Goal: Task Accomplishment & Management: Use online tool/utility

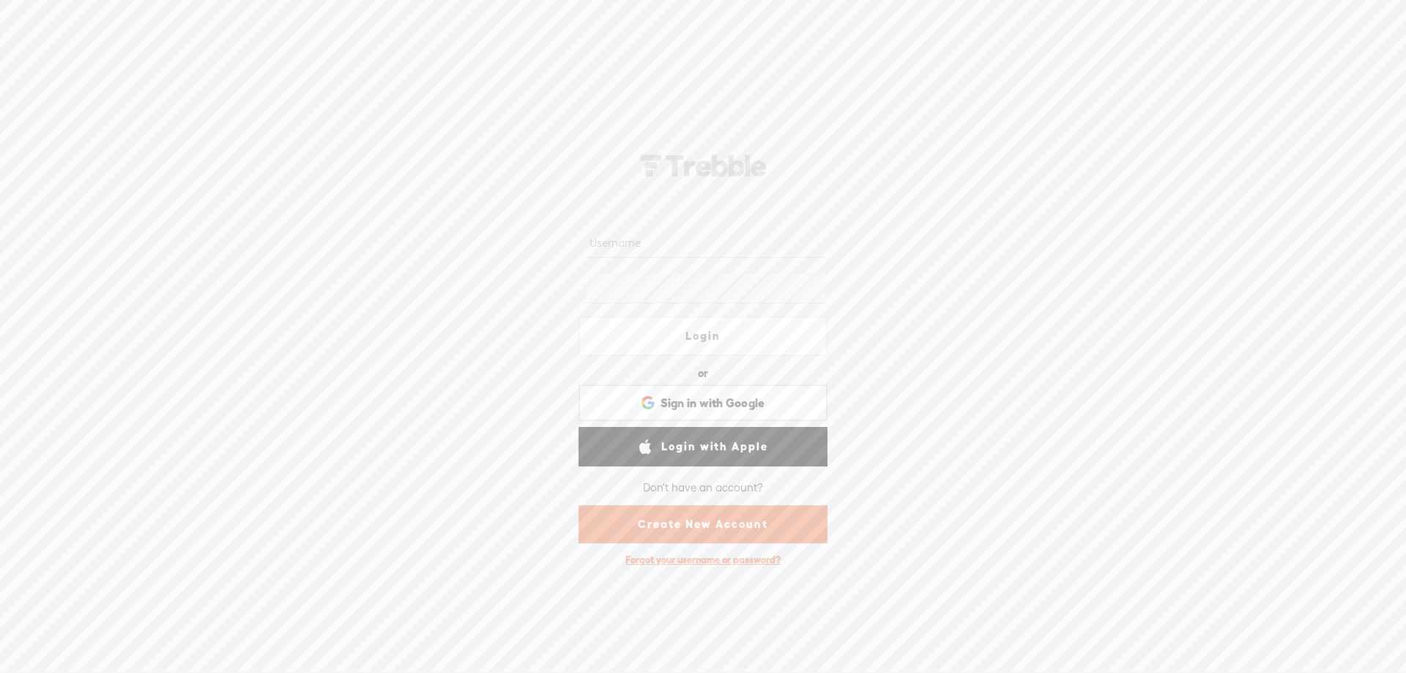
select select "en-AU"
click at [687, 247] on input "text" at bounding box center [706, 243] width 238 height 29
click at [354, 355] on div "Login or Login with Facebook Sign in with Google Sign in with Google. Opens in …" at bounding box center [703, 357] width 1406 height 634
click at [713, 526] on link "Create New Account" at bounding box center [703, 524] width 249 height 38
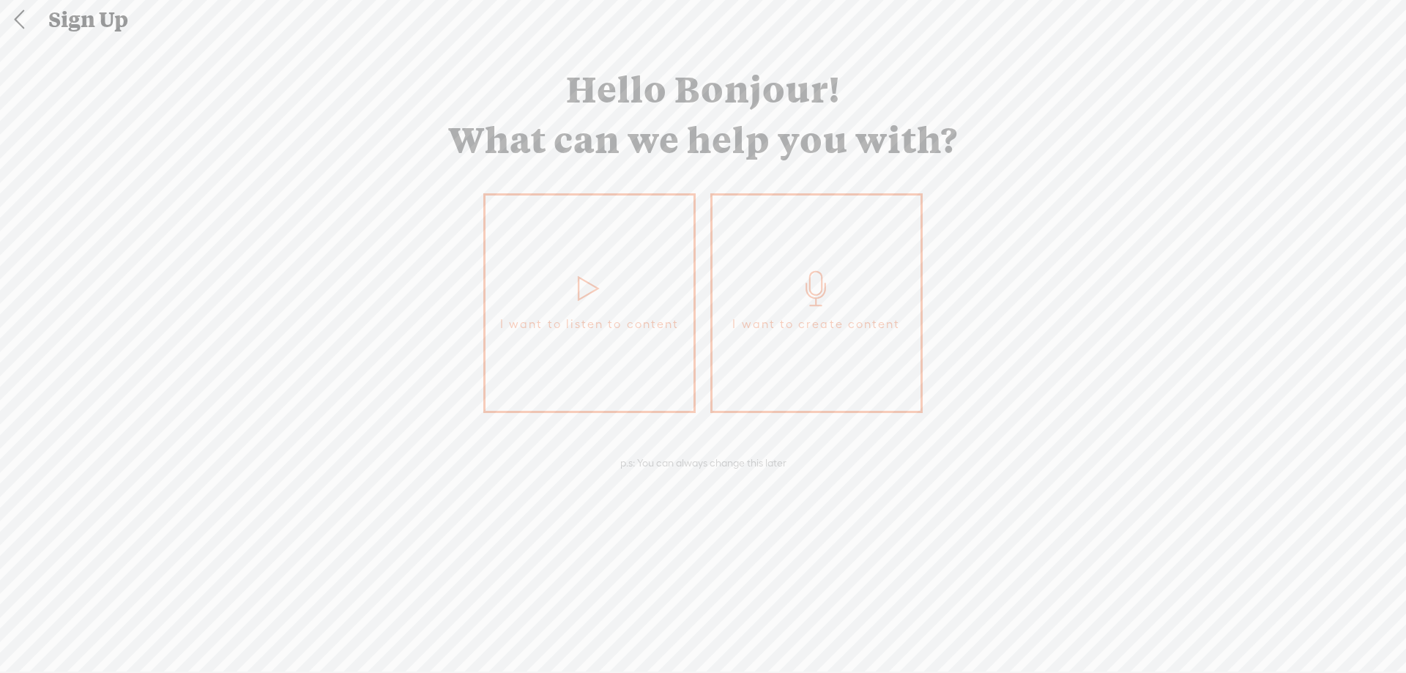
click at [807, 294] on icon at bounding box center [816, 288] width 37 height 35
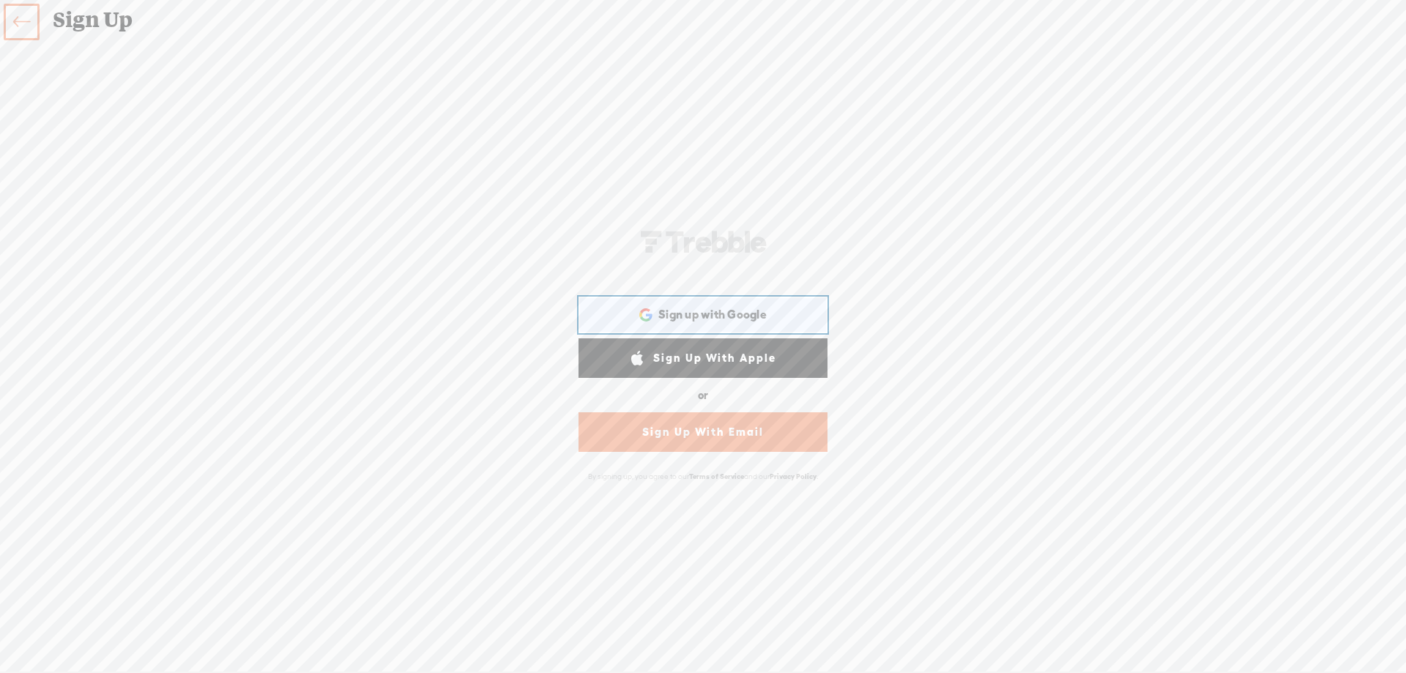
click at [754, 315] on span "Sign up with Google" at bounding box center [712, 314] width 108 height 15
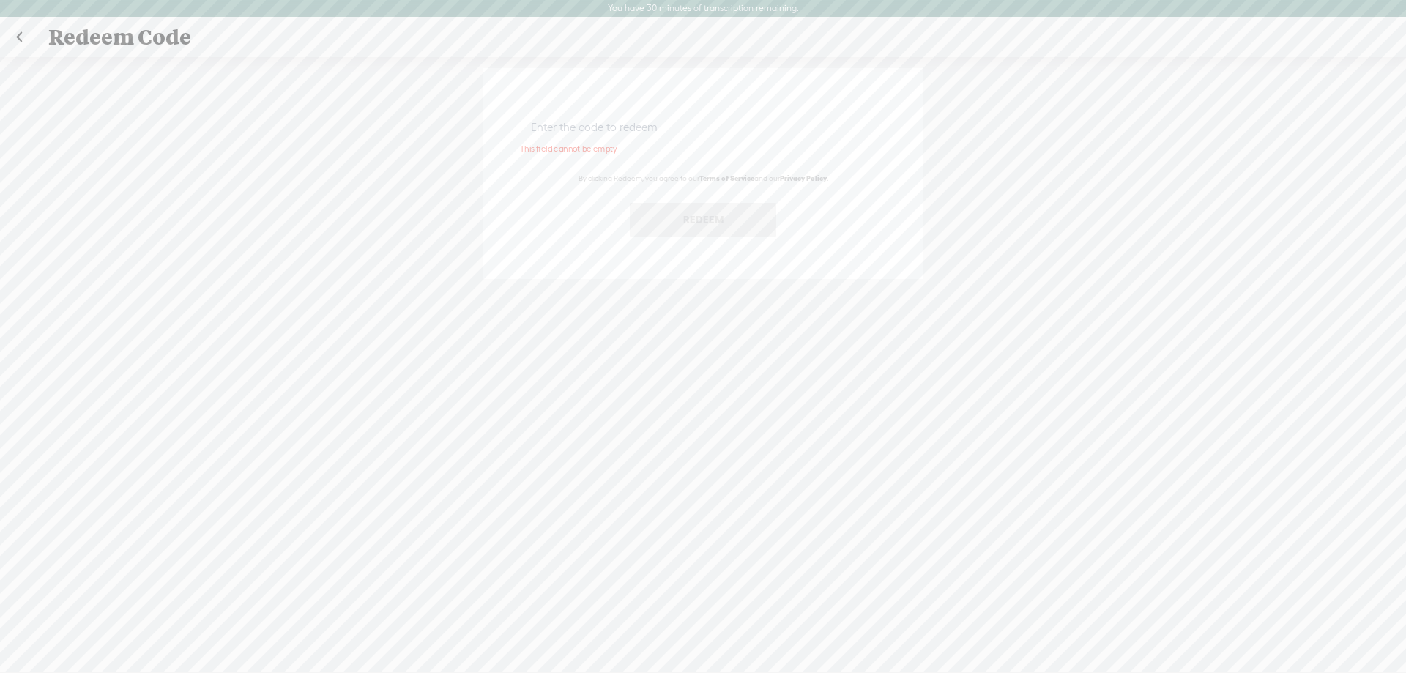
click at [564, 128] on input "text" at bounding box center [705, 127] width 355 height 29
paste input "88D6-KCCD-HL68-QUEQ-0823"
type input "88D6-KCCD-HL68-QUEQ-0823"
click at [673, 212] on button "Redeem" at bounding box center [703, 220] width 146 height 34
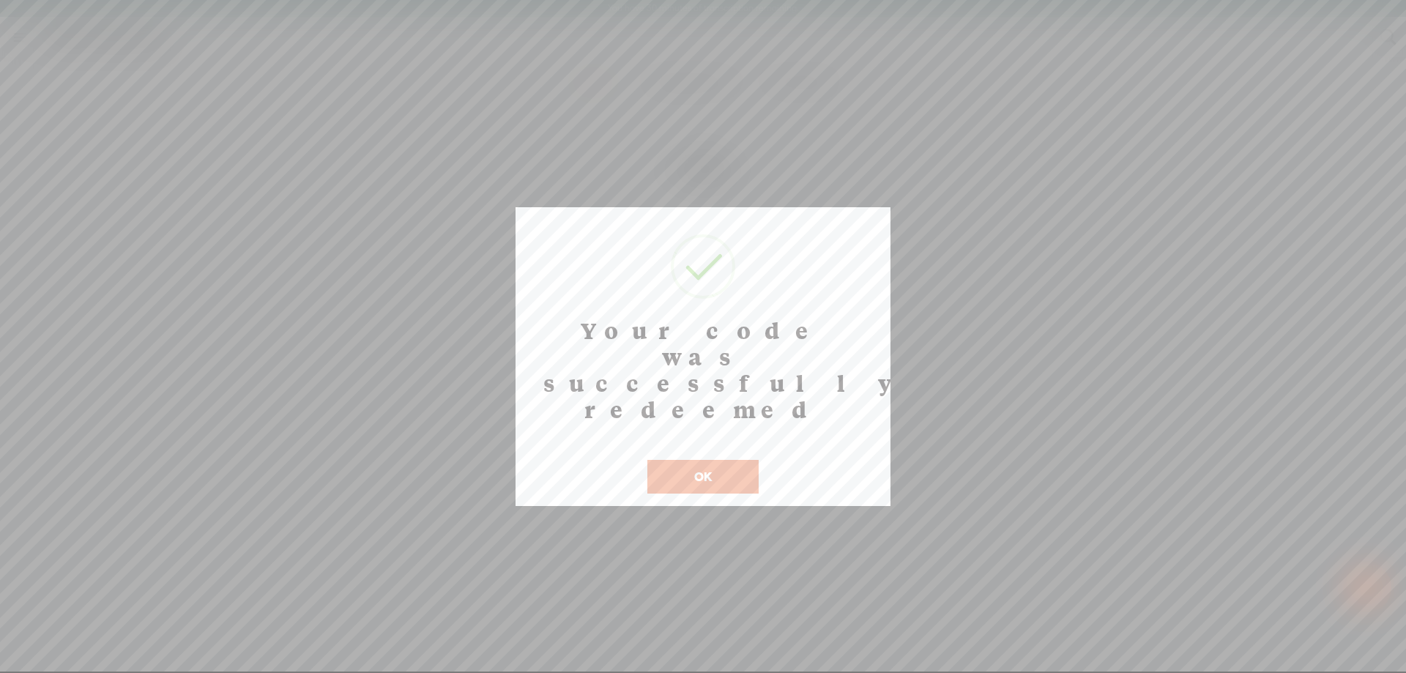
click at [718, 460] on button "OK" at bounding box center [702, 477] width 111 height 34
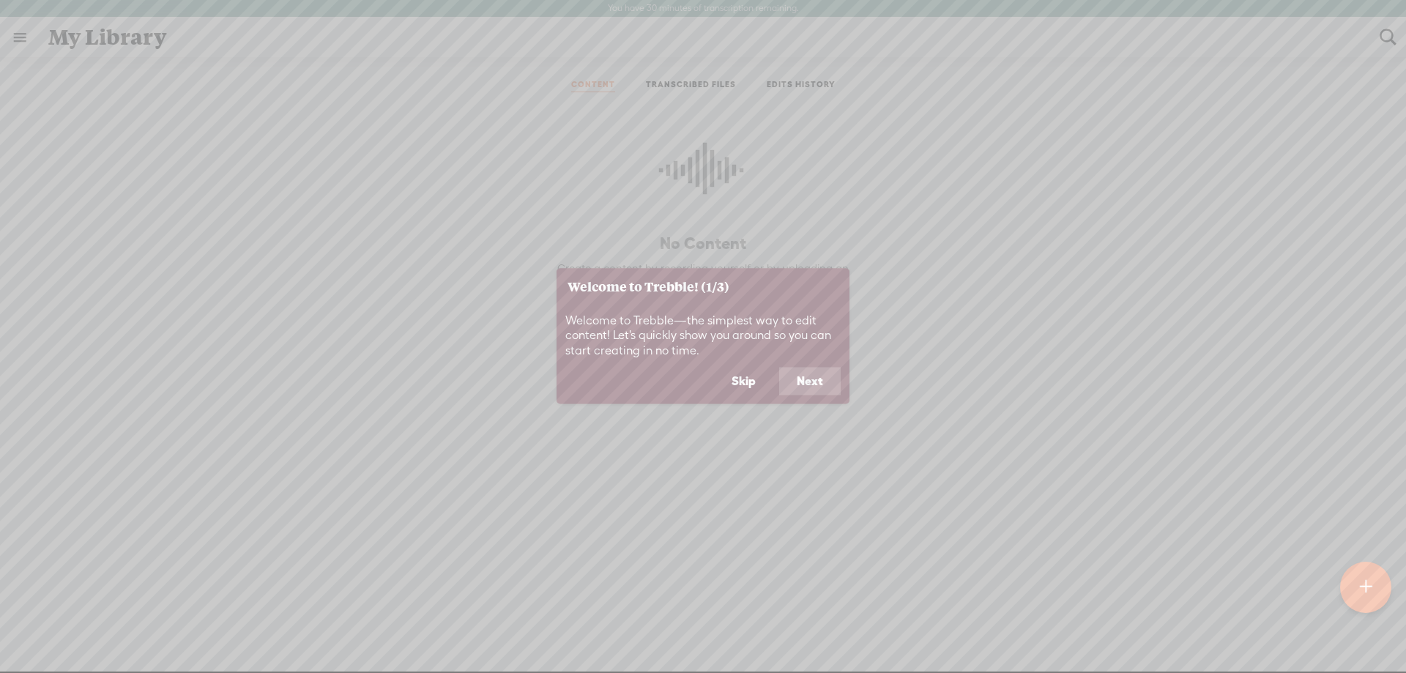
click at [809, 382] on button "Next" at bounding box center [810, 382] width 62 height 28
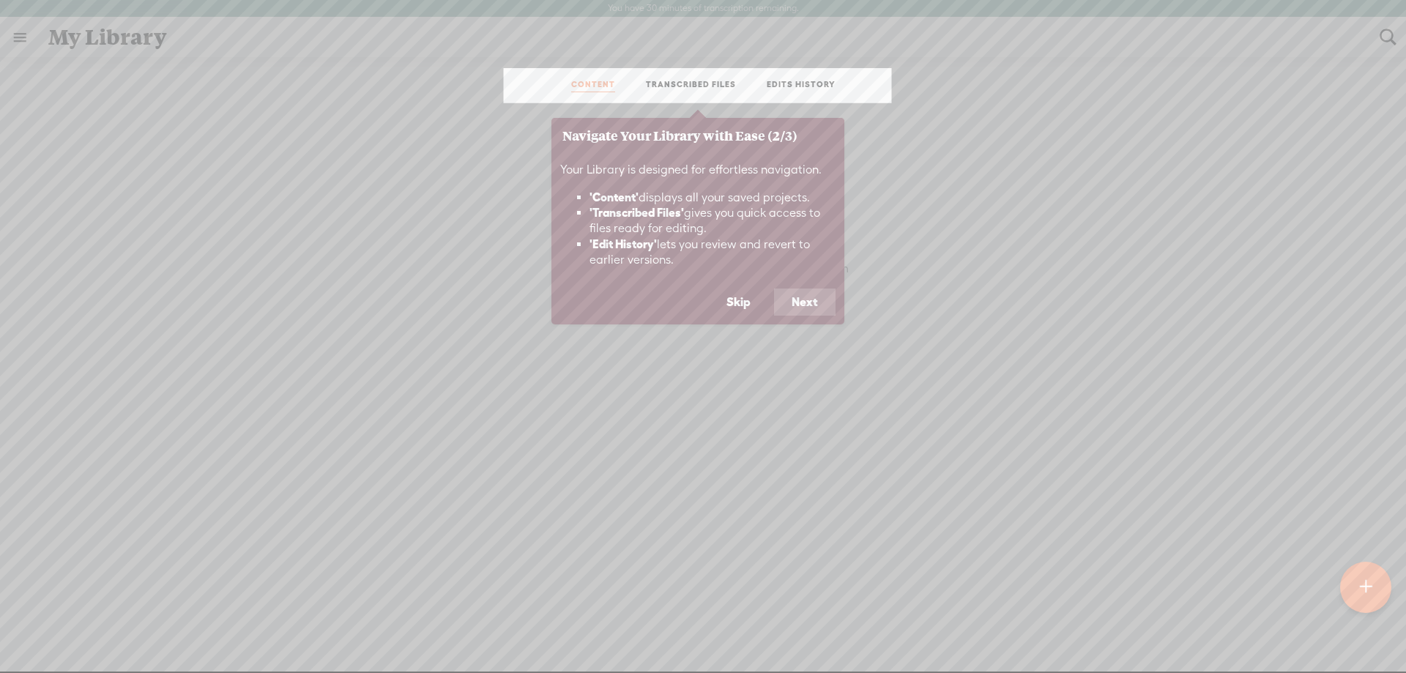
click at [804, 318] on footer "Skip Next" at bounding box center [697, 307] width 293 height 37
click at [801, 310] on button "Next" at bounding box center [805, 303] width 62 height 28
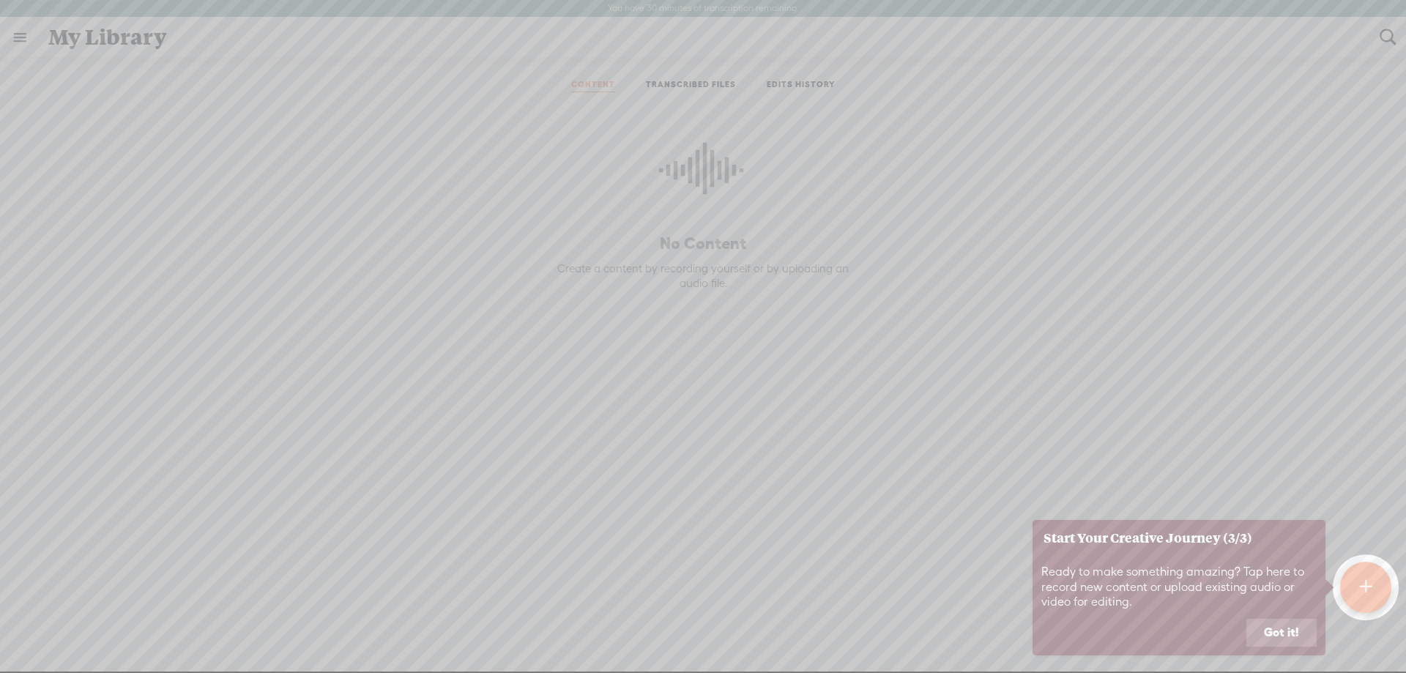
click at [1273, 628] on button "Got it!" at bounding box center [1282, 633] width 70 height 28
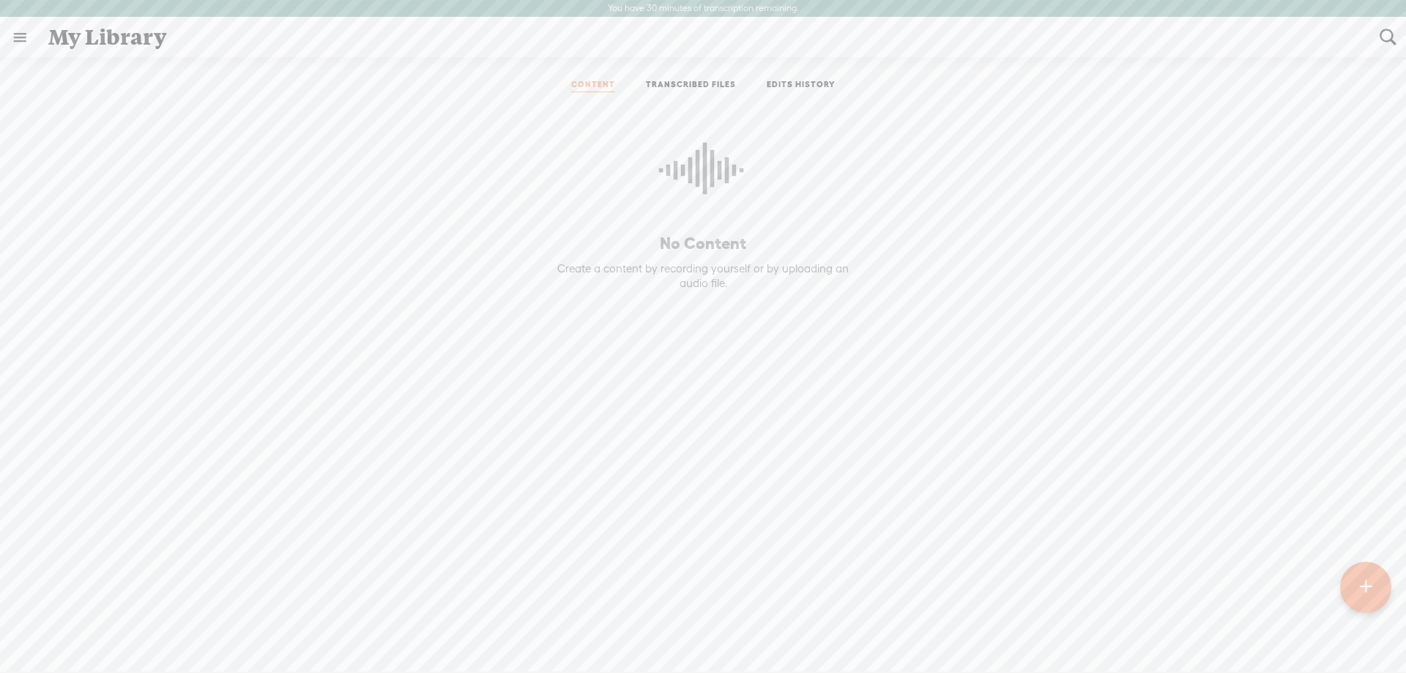
click at [23, 29] on link at bounding box center [20, 37] width 38 height 38
click at [67, 617] on div "SETTINGS" at bounding box center [96, 639] width 171 height 44
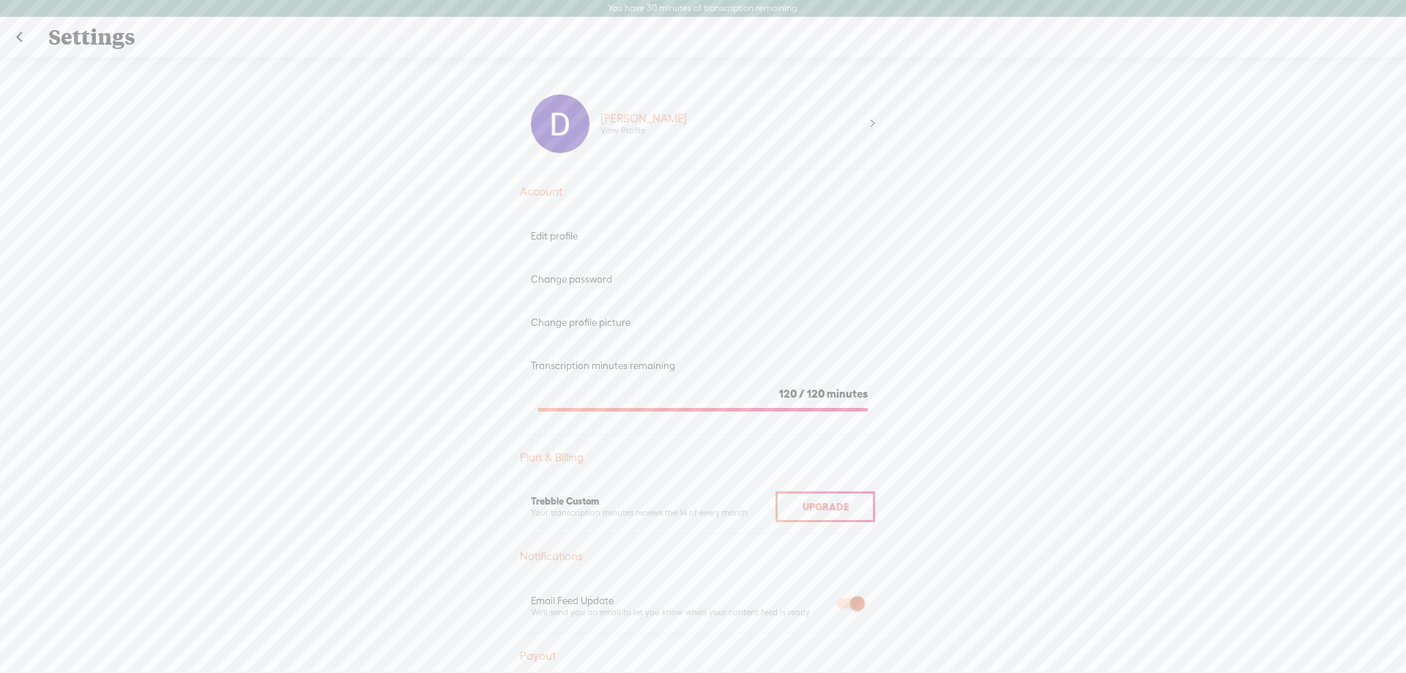
click at [805, 507] on span "Upgrade" at bounding box center [826, 507] width 46 height 12
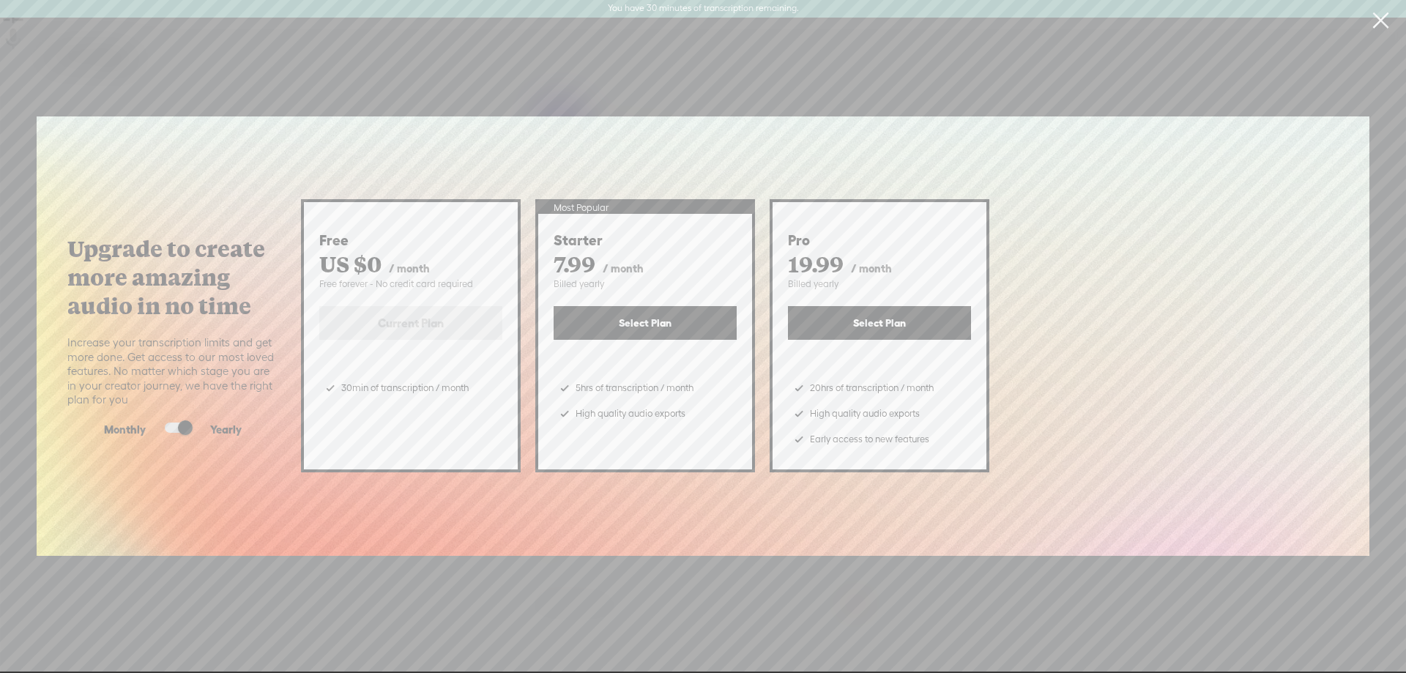
click at [173, 425] on span at bounding box center [178, 428] width 26 height 10
click at [153, 423] on input "checkbox" at bounding box center [153, 423] width 0 height 0
click at [1375, 23] on link at bounding box center [1380, 20] width 37 height 41
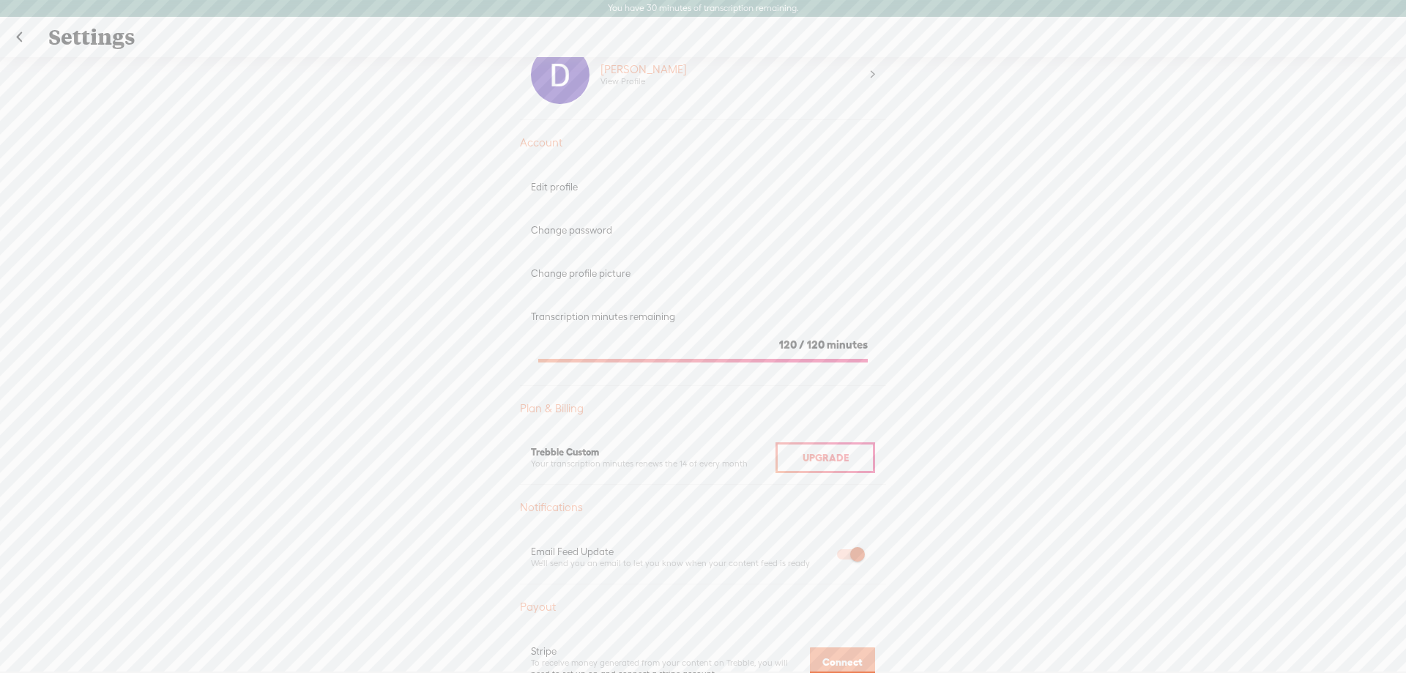
scroll to position [73, 0]
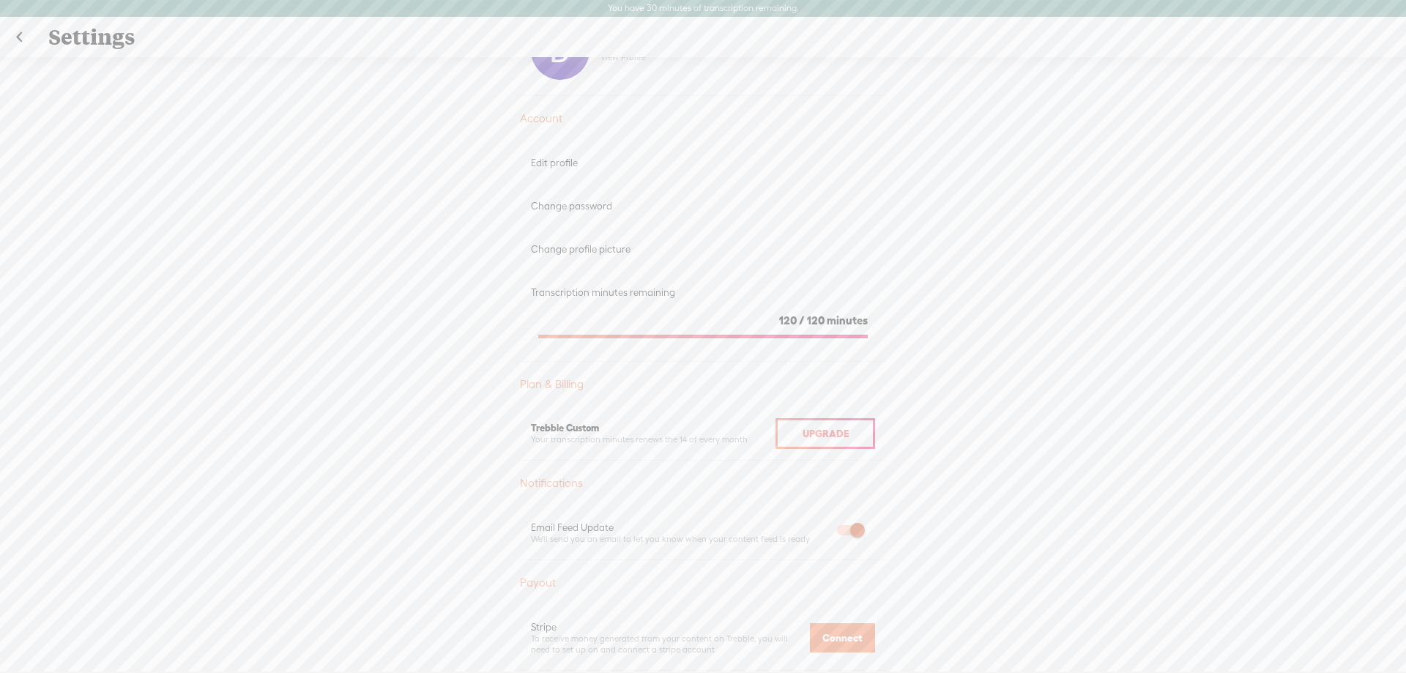
click at [34, 40] on link at bounding box center [19, 37] width 37 height 38
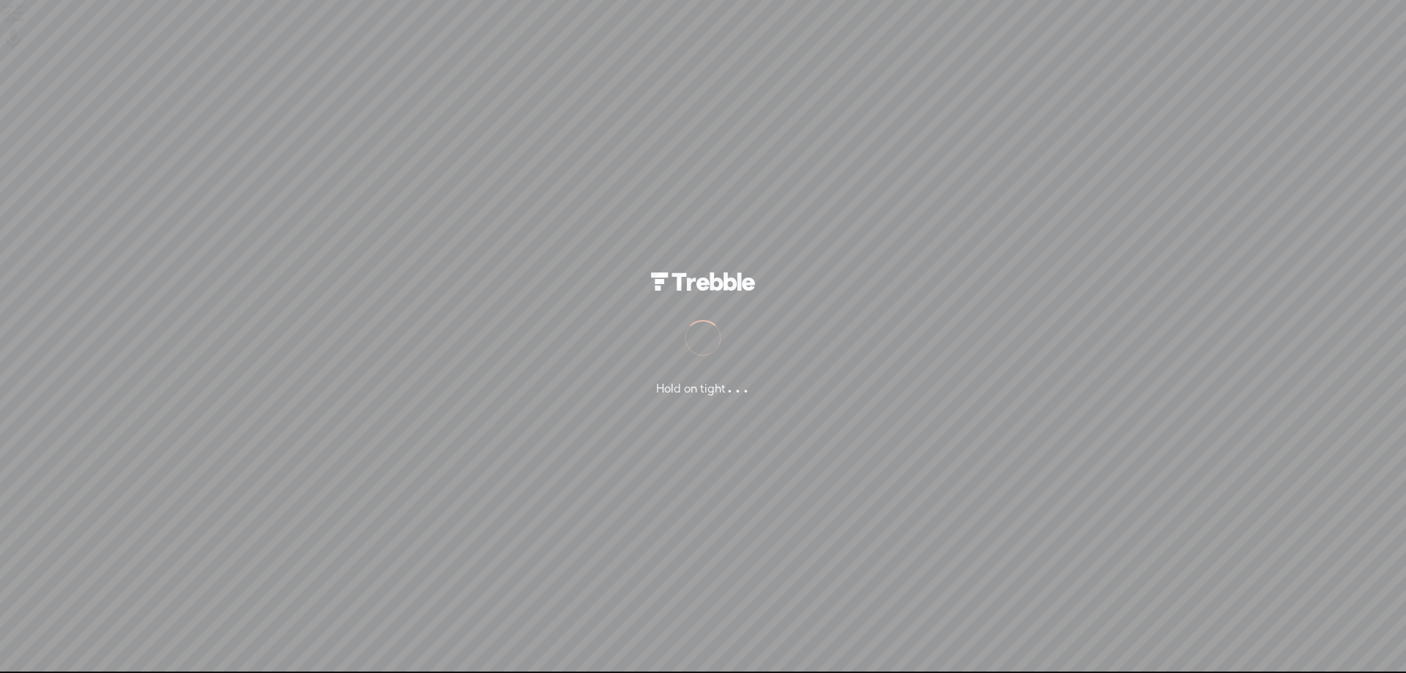
select select "en-AU"
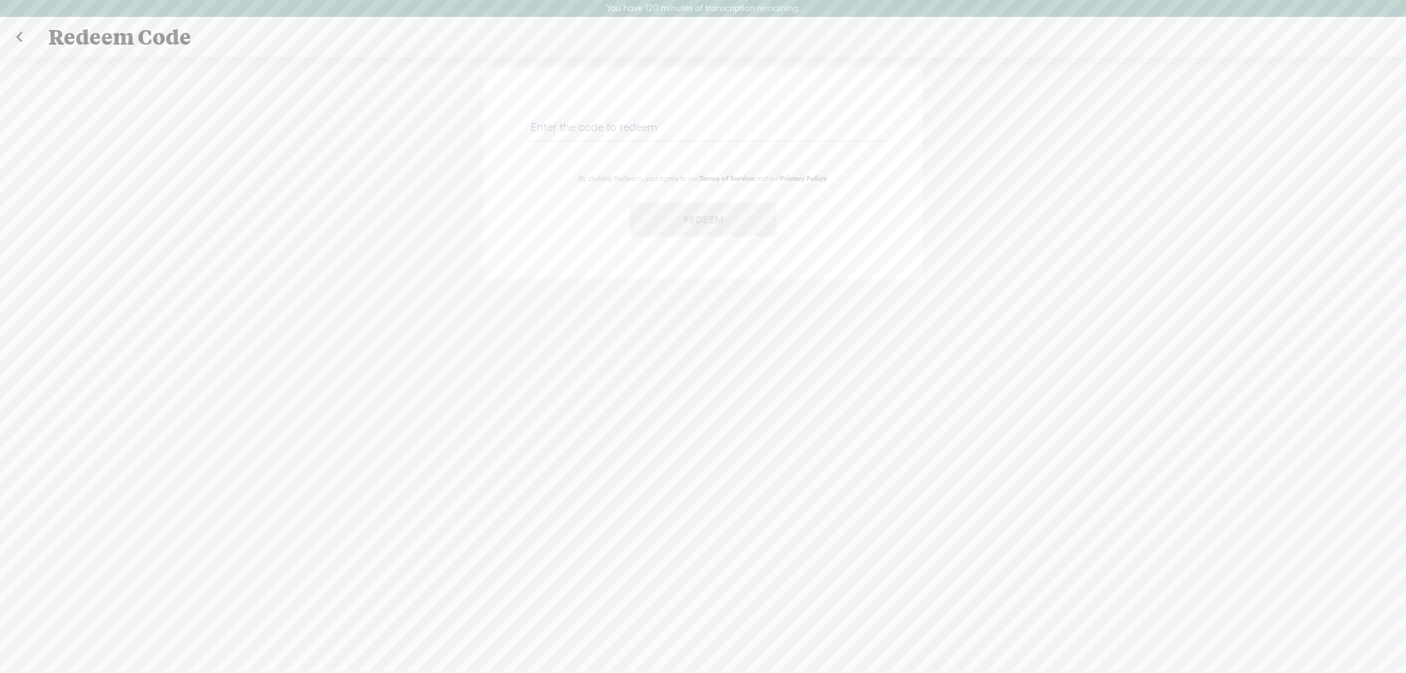
click at [586, 125] on input "text" at bounding box center [705, 127] width 355 height 29
paste input "WFAU-ZN34-V8UD-3Q5G-0823"
type input "WFAU-ZN34-V8UD-3Q5G-0823"
click at [686, 218] on button "Redeem" at bounding box center [703, 220] width 146 height 34
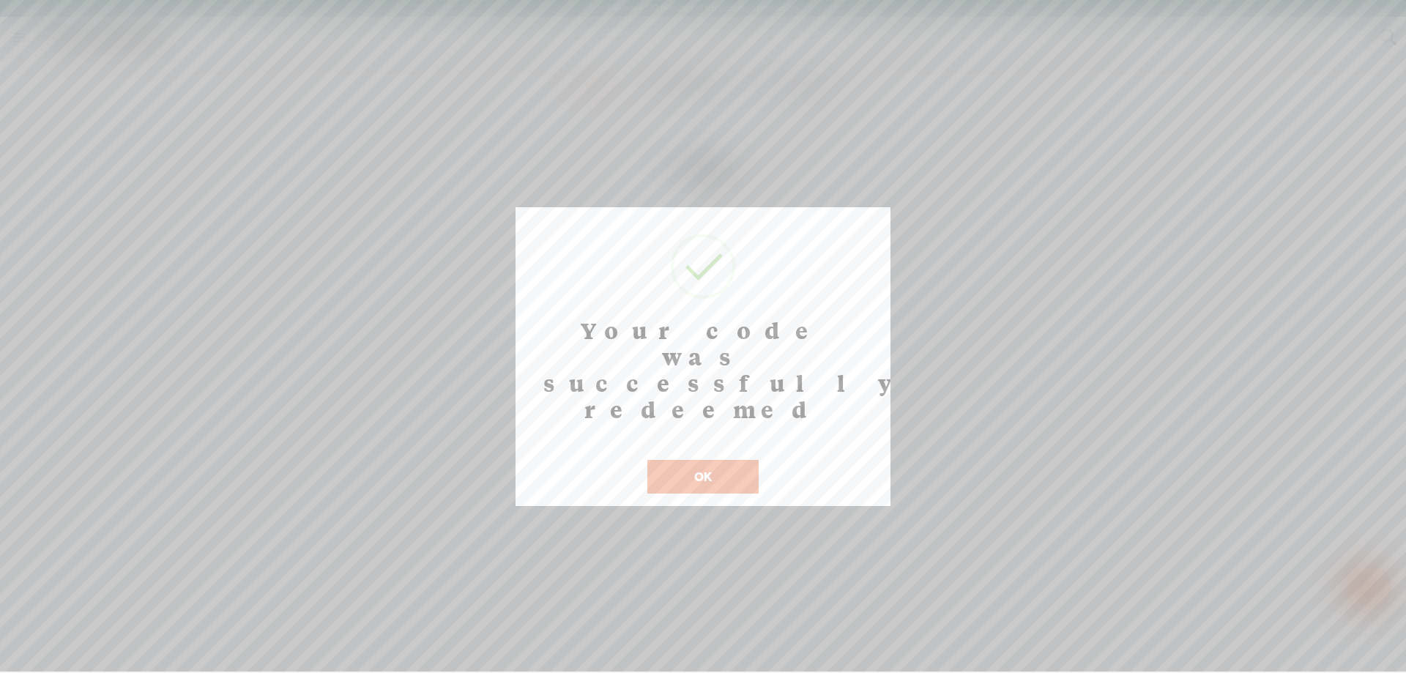
click at [682, 460] on button "OK" at bounding box center [702, 477] width 111 height 34
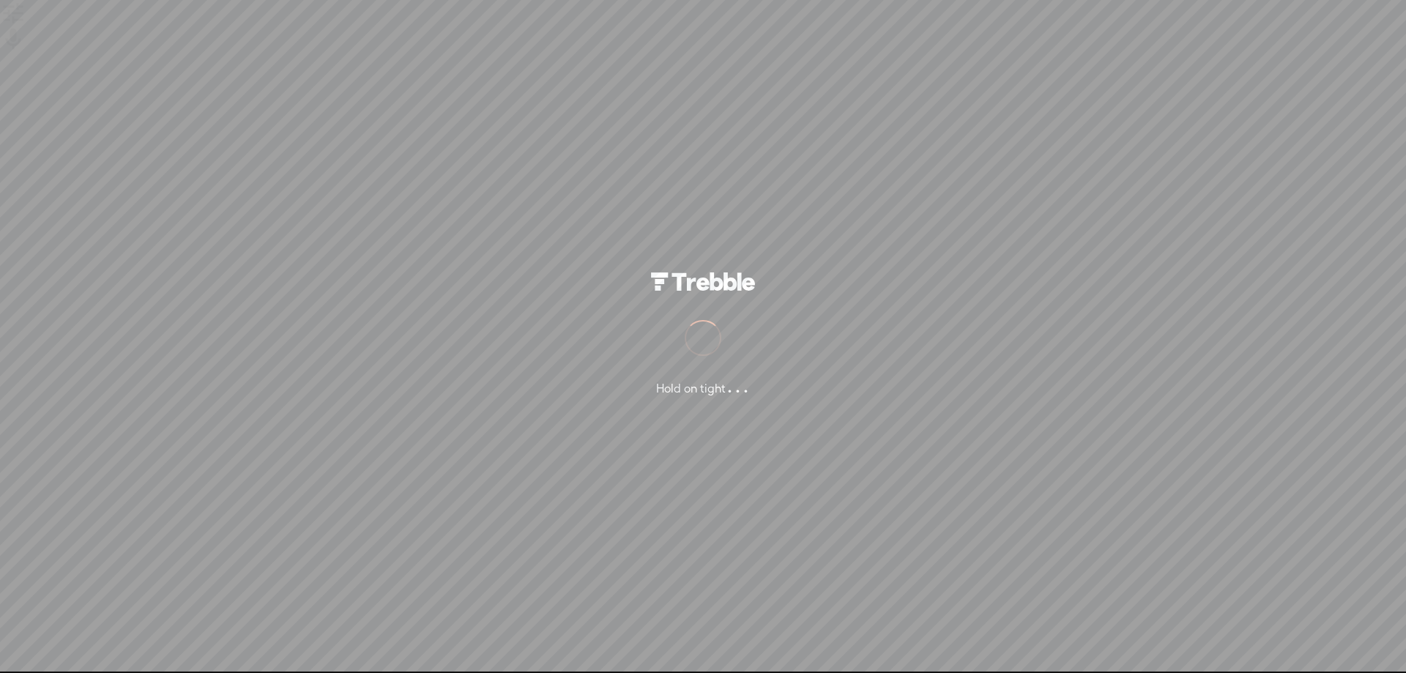
select select "en-AU"
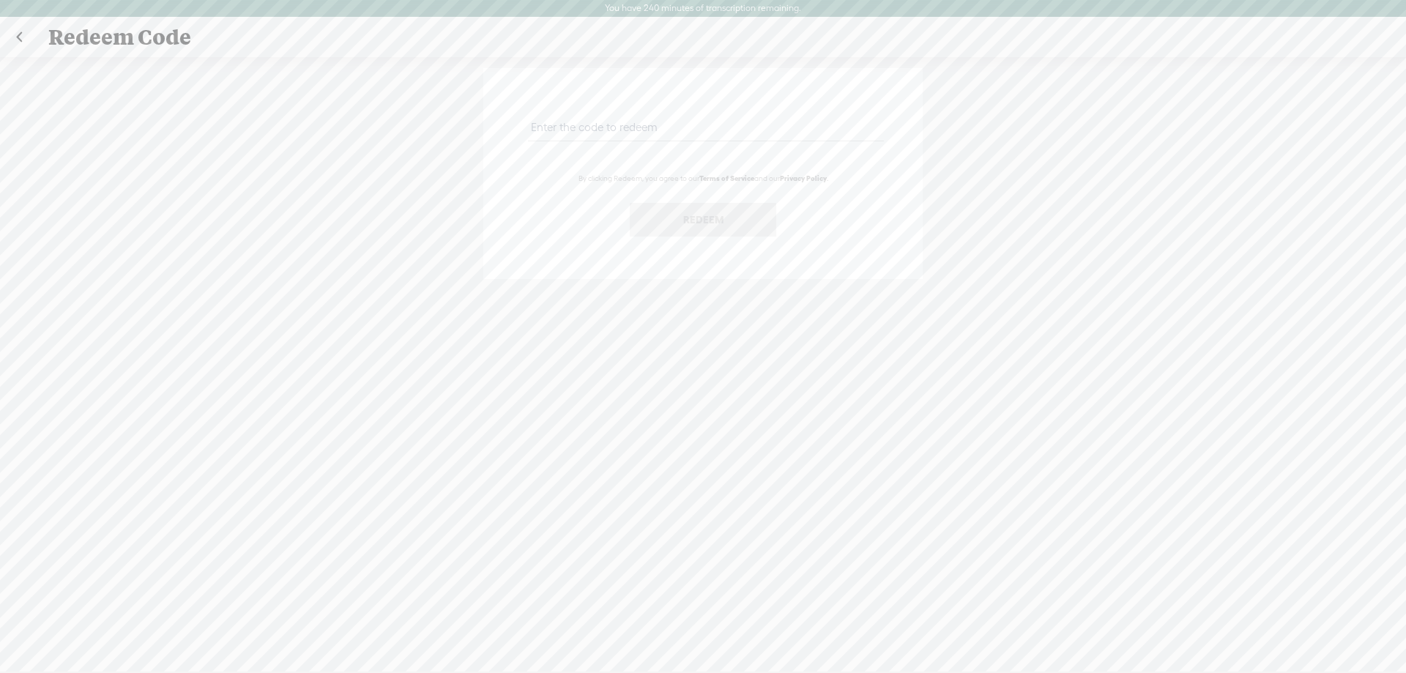
click at [566, 108] on div at bounding box center [703, 132] width 366 height 54
click at [560, 125] on input "text" at bounding box center [705, 127] width 355 height 29
paste input "88D6-KCCD-HL68-QUEQ-0823"
drag, startPoint x: 851, startPoint y: 126, endPoint x: 220, endPoint y: 74, distance: 633.5
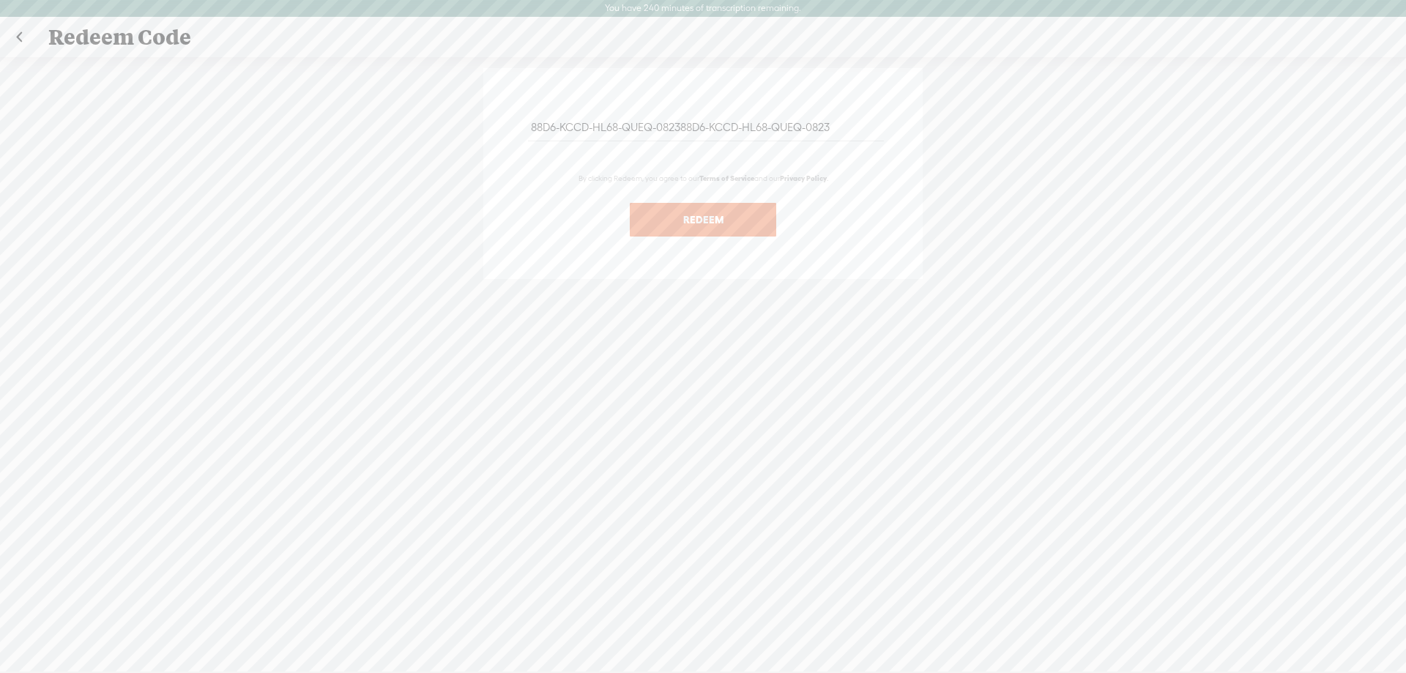
click at [212, 74] on div "88D6-KCCD-HL68-QUEQ-082388D6-KCCD-HL68-QUEQ-0823 By clicking Redeem, you agree …" at bounding box center [703, 373] width 1406 height 632
paste input "text"
click at [655, 223] on button "Redeem" at bounding box center [703, 220] width 146 height 34
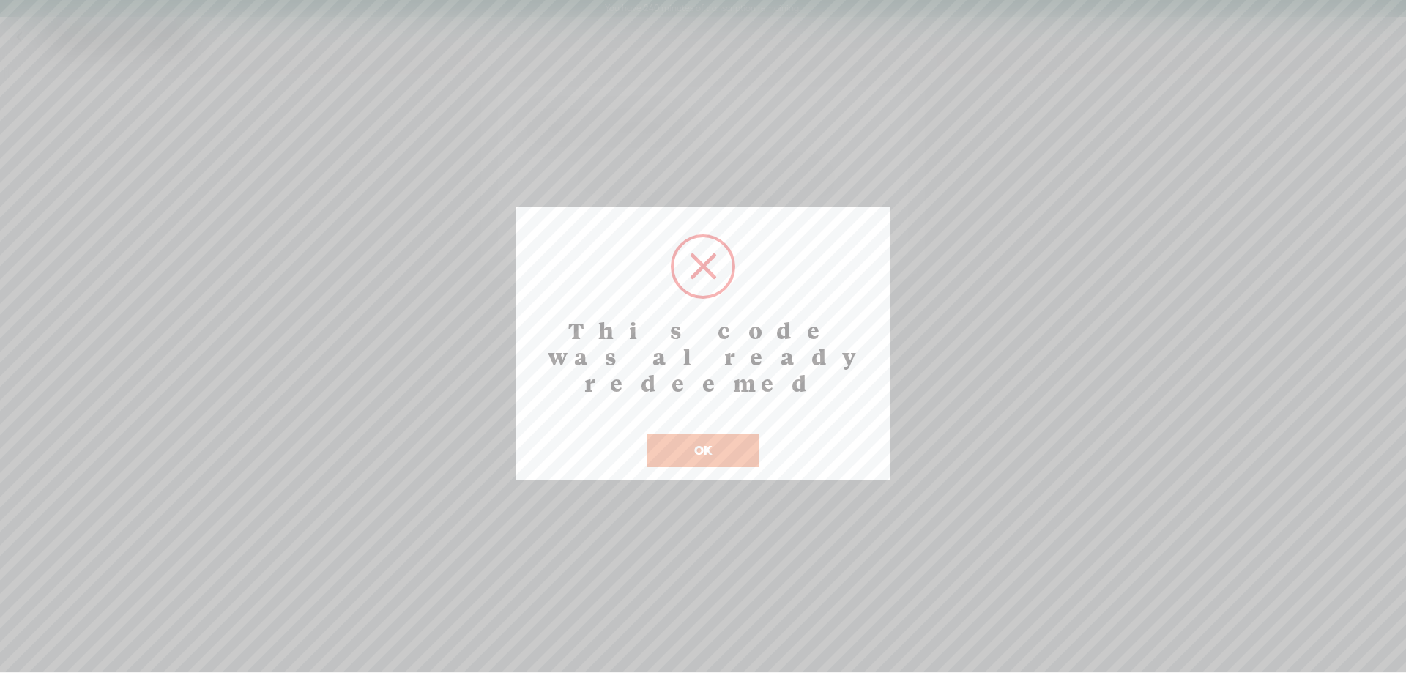
click at [723, 434] on button "OK" at bounding box center [702, 451] width 111 height 34
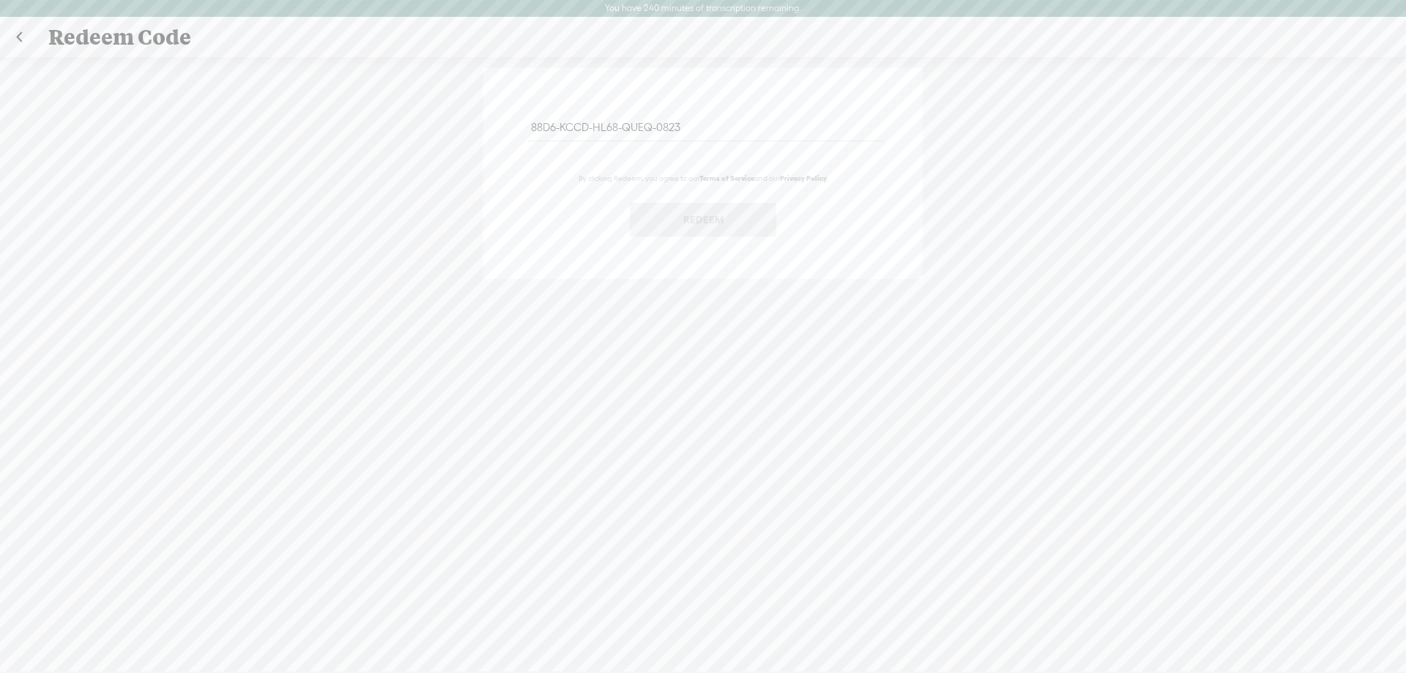
drag, startPoint x: 729, startPoint y: 135, endPoint x: 491, endPoint y: 120, distance: 239.2
click at [491, 120] on div "88D6-KCCD-HL68-QUEQ-0823 By clicking Redeem, you agree to our Terms of Service …" at bounding box center [702, 173] width 439 height 210
paste input "CLWS-6WHB-R7TD-5UG7"
type input "CLWS-6WHB-R7TD-5UG7-0823"
click at [690, 227] on button "Redeem" at bounding box center [703, 220] width 146 height 34
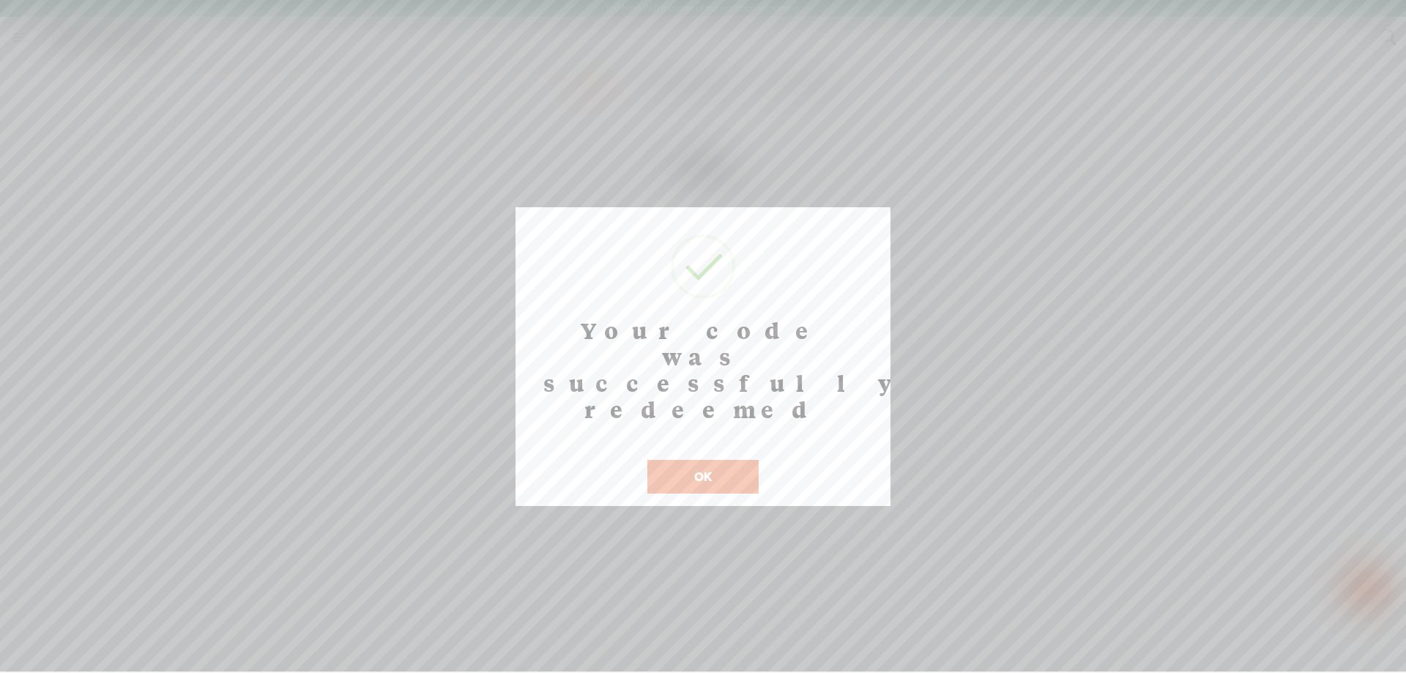
click at [723, 460] on button "OK" at bounding box center [702, 477] width 111 height 34
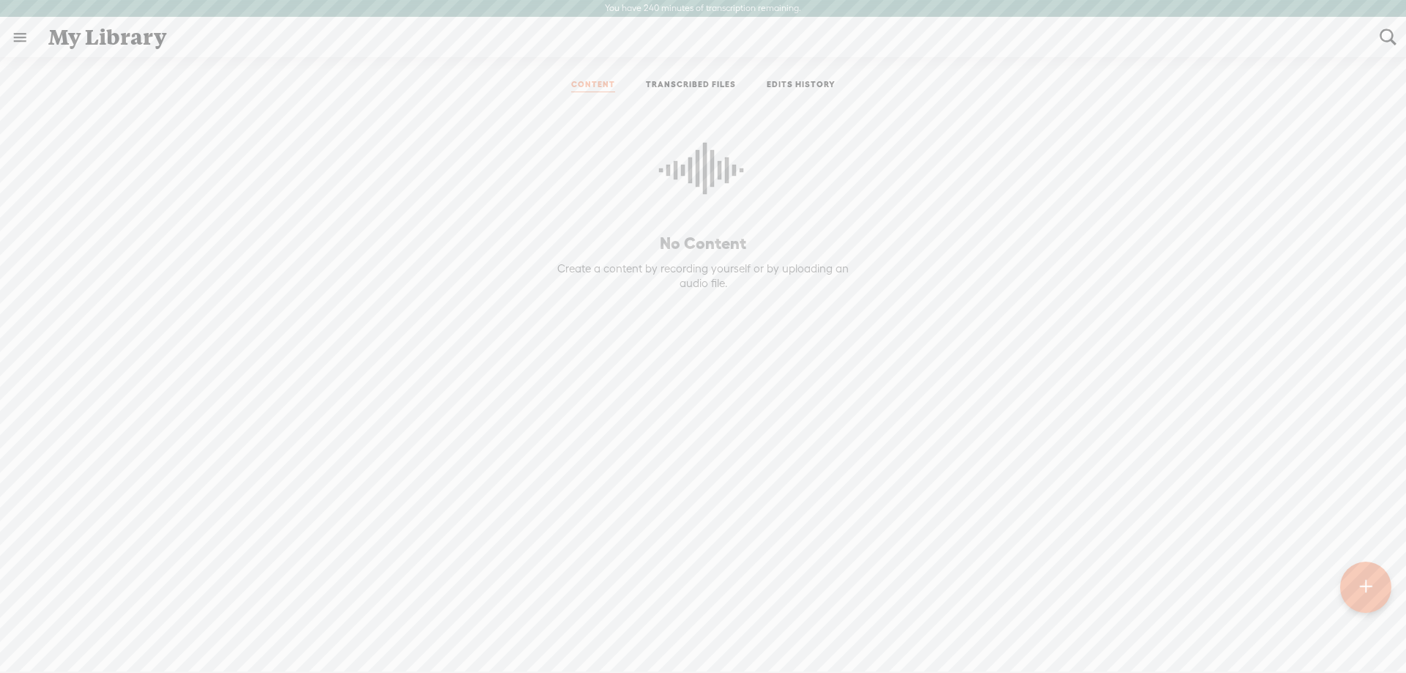
click at [21, 36] on link at bounding box center [20, 37] width 38 height 38
click at [94, 633] on div "SETTINGS" at bounding box center [77, 639] width 53 height 12
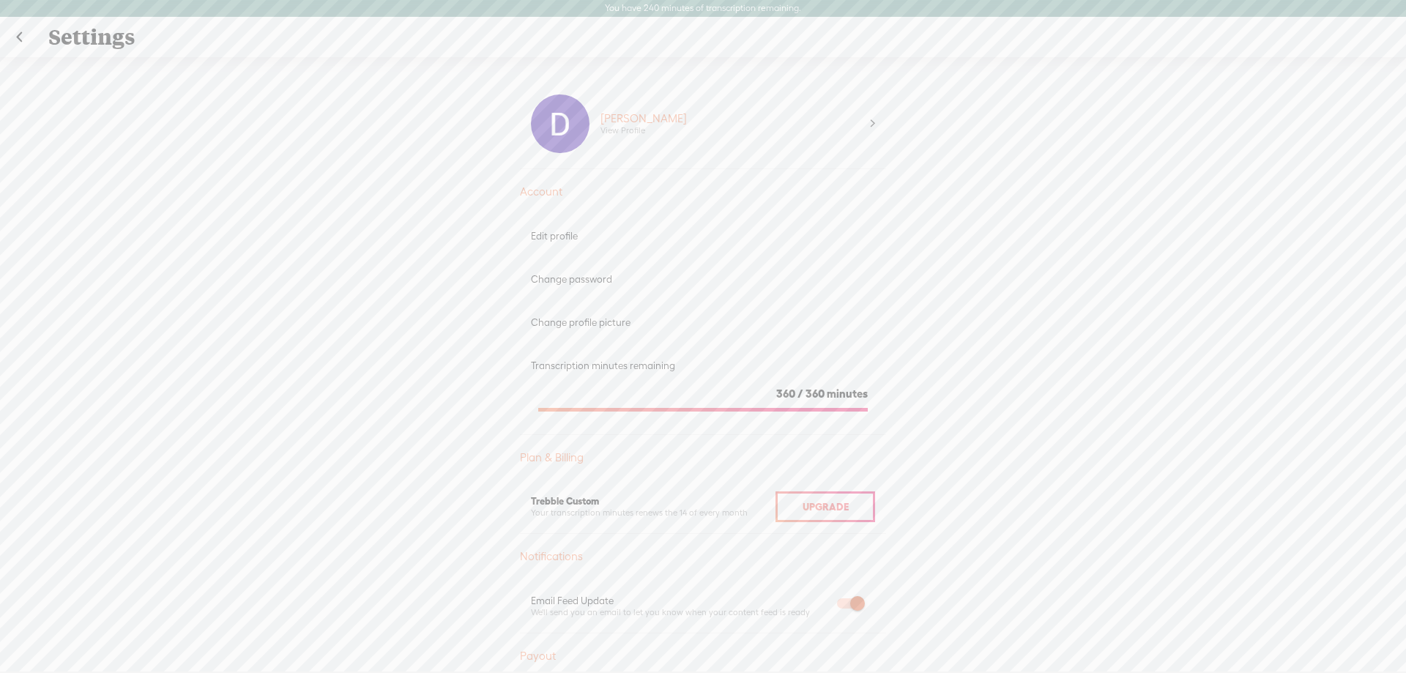
click at [87, 35] on div "Settings" at bounding box center [704, 37] width 1332 height 38
click at [19, 37] on link at bounding box center [19, 37] width 37 height 38
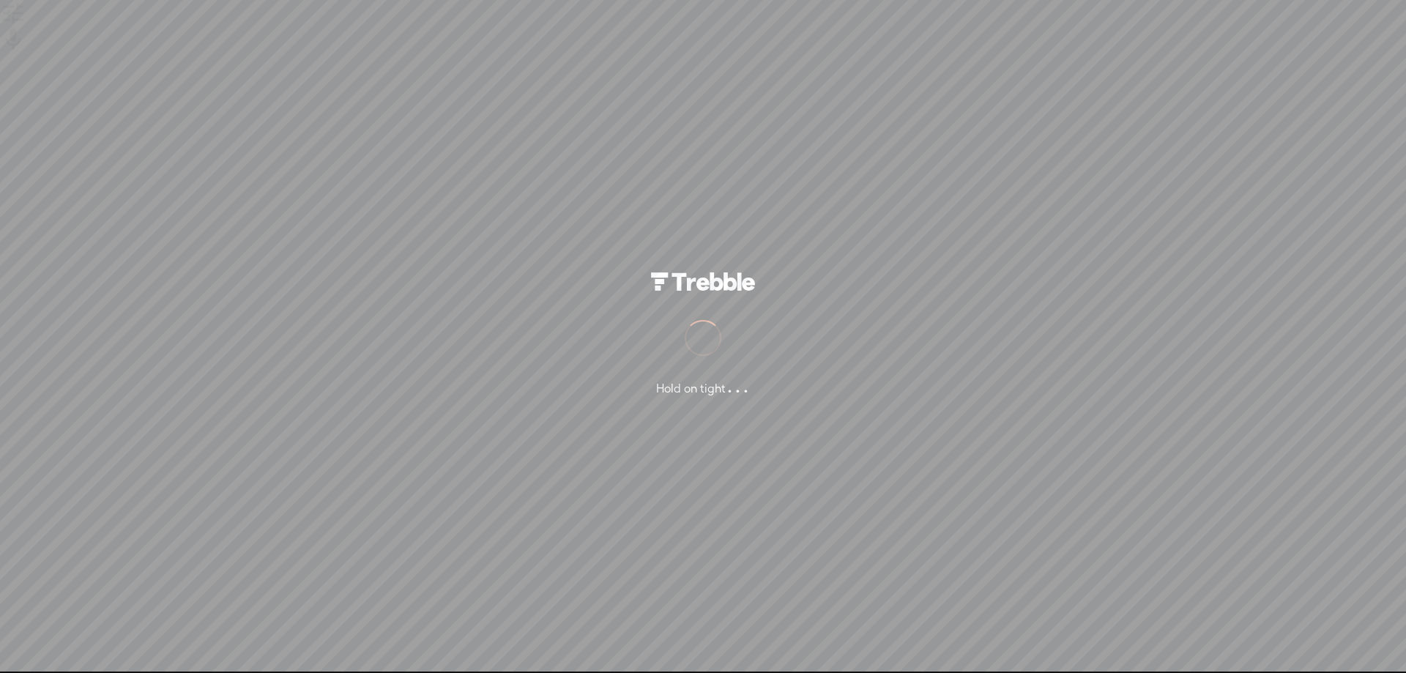
select select "en-AU"
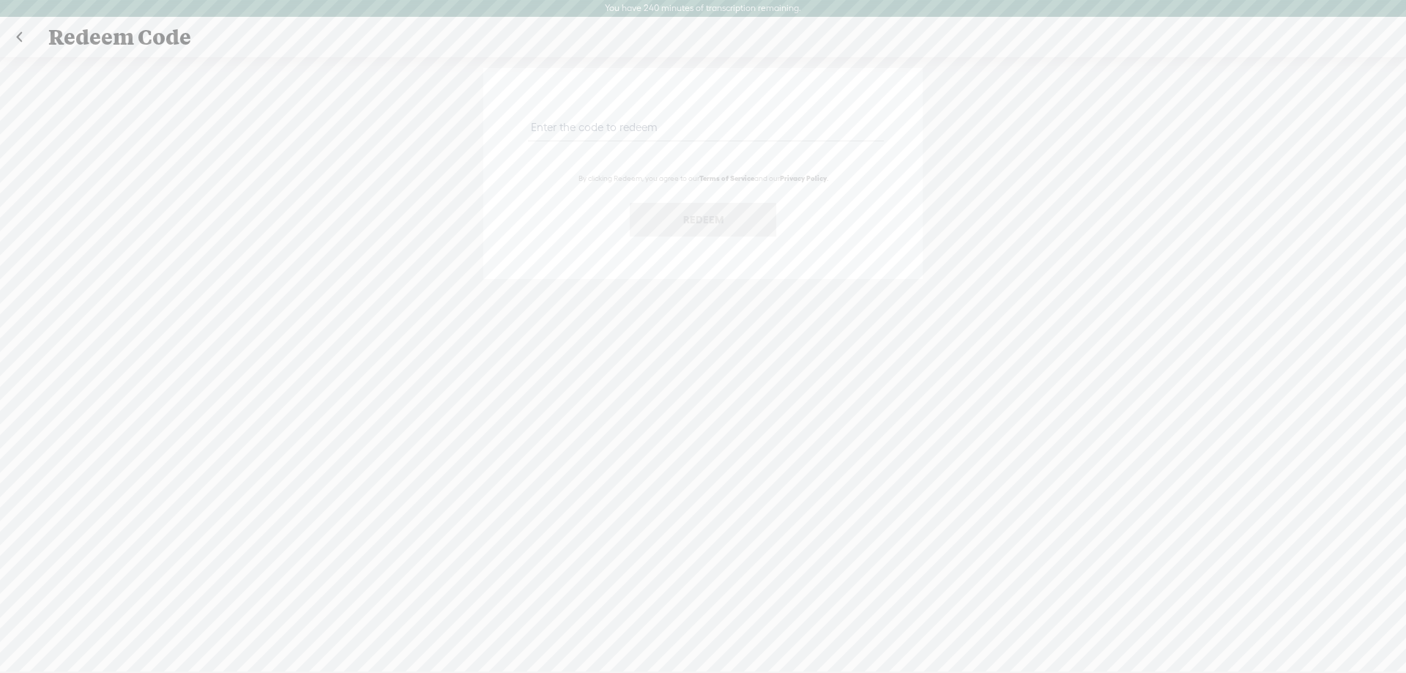
click at [15, 39] on link at bounding box center [19, 37] width 37 height 38
click at [16, 42] on link at bounding box center [19, 37] width 37 height 38
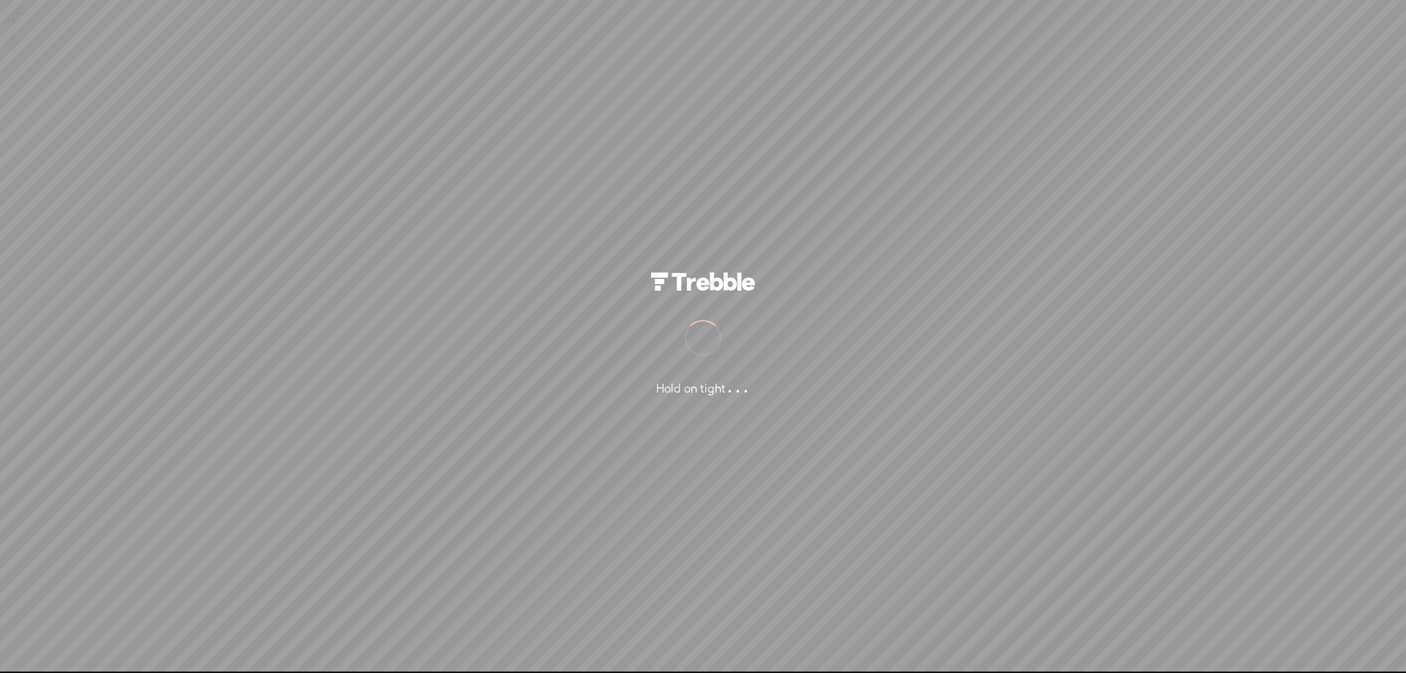
select select "en-AU"
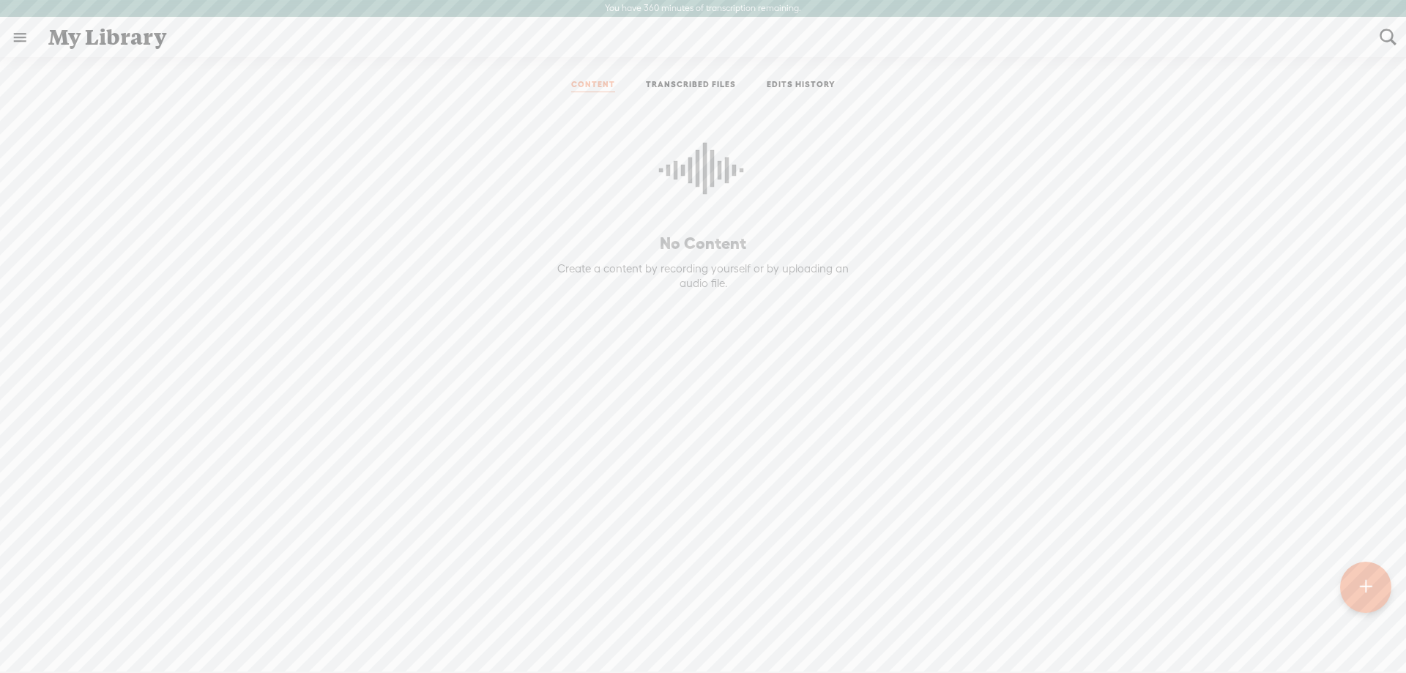
click at [16, 33] on link at bounding box center [20, 37] width 38 height 38
click at [1157, 520] on body "You have 360 minutes of transcription remaining. Upgrade to increase your limit…" at bounding box center [703, 336] width 1406 height 672
click at [1368, 593] on t at bounding box center [1366, 587] width 12 height 32
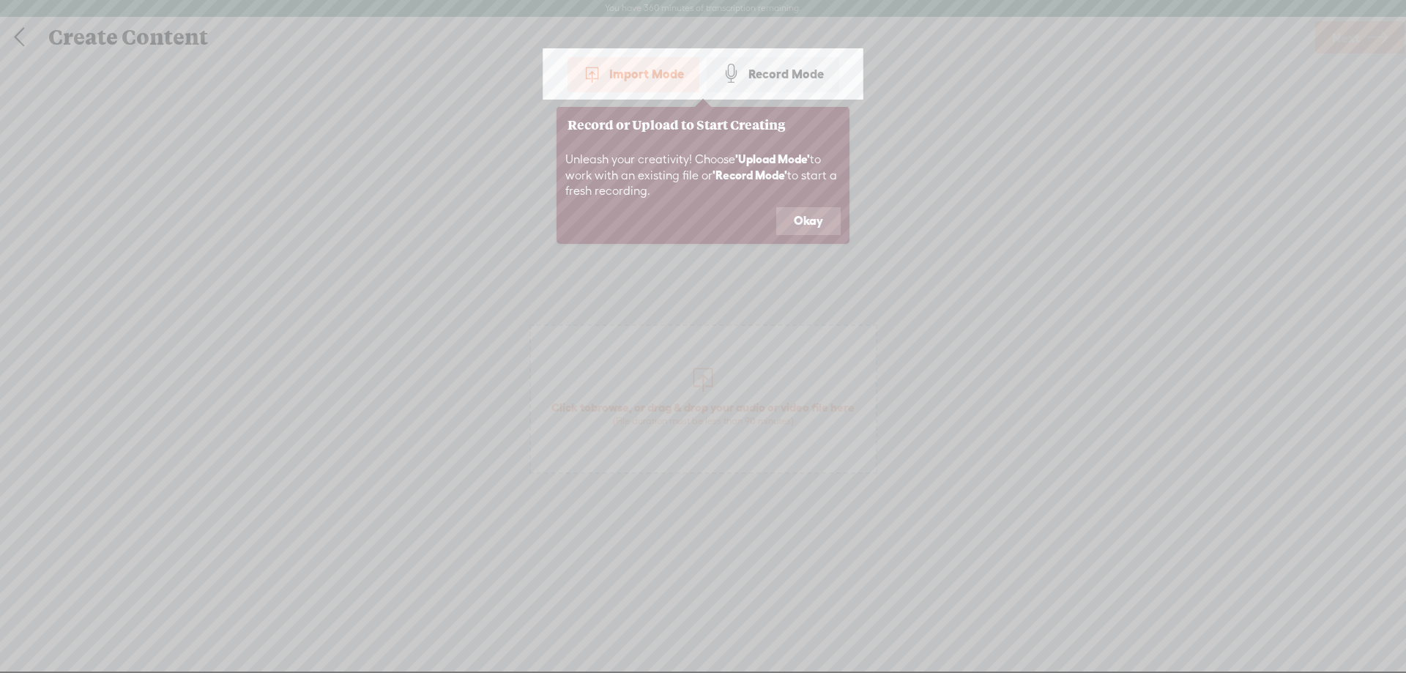
click at [642, 74] on div "Import Mode" at bounding box center [634, 74] width 132 height 37
click at [808, 228] on button "Okay" at bounding box center [808, 221] width 64 height 28
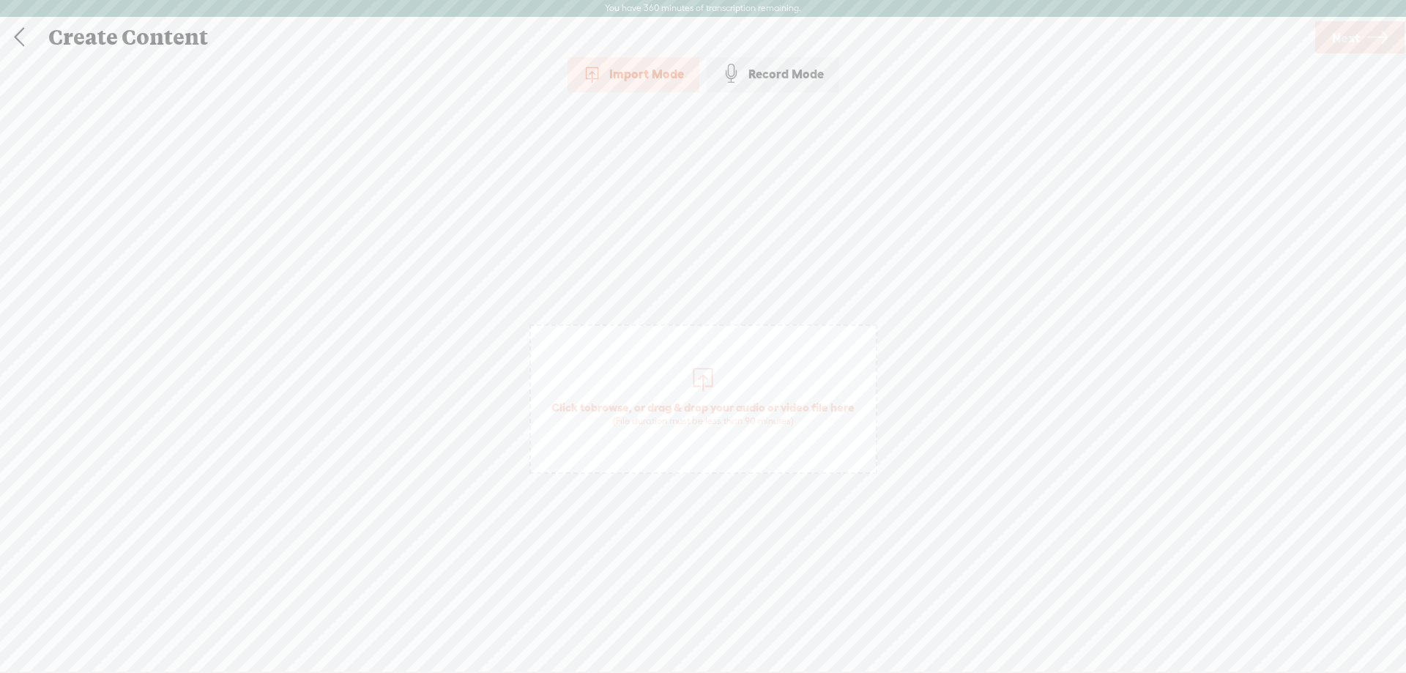
click at [650, 78] on div "Import Mode" at bounding box center [634, 74] width 132 height 37
click at [689, 390] on div at bounding box center [702, 377] width 29 height 29
click at [715, 380] on div at bounding box center [702, 377] width 29 height 29
click at [695, 422] on link "Remove file" at bounding box center [703, 418] width 56 height 13
click at [698, 387] on div at bounding box center [702, 377] width 29 height 29
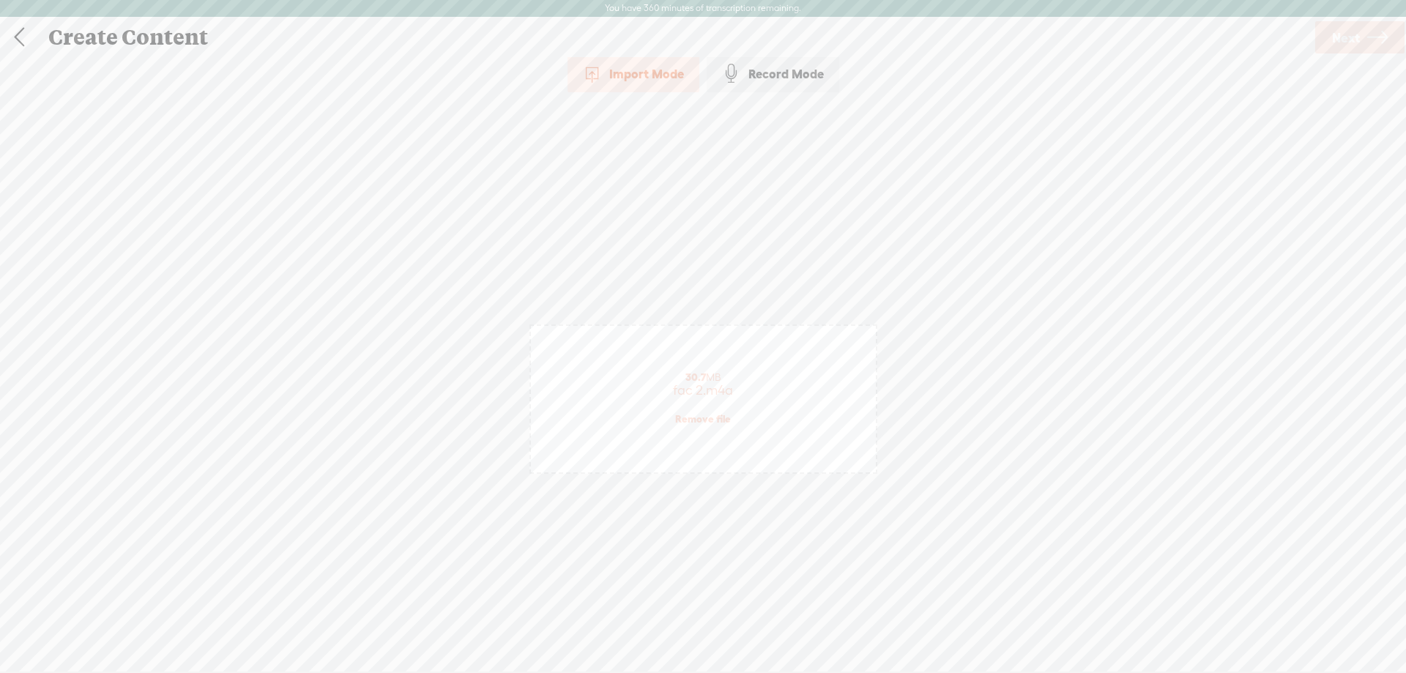
click at [717, 415] on link "Remove file" at bounding box center [703, 418] width 56 height 13
click at [614, 404] on span "browse" at bounding box center [610, 407] width 38 height 13
